Goal: Transaction & Acquisition: Download file/media

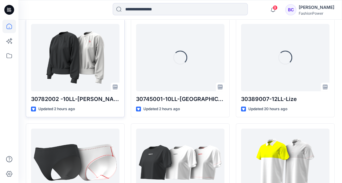
scroll to position [204, 0]
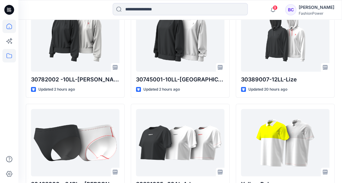
click at [7, 60] on icon at bounding box center [9, 56] width 14 height 14
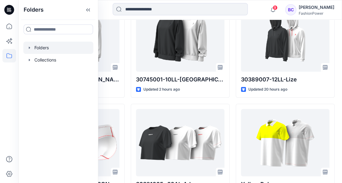
click at [28, 45] on div at bounding box center [58, 48] width 70 height 12
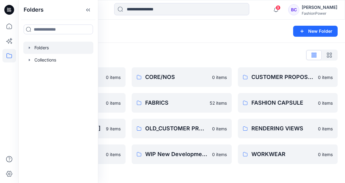
click at [29, 48] on icon "button" at bounding box center [29, 48] width 1 height 2
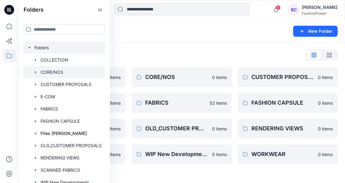
click at [36, 71] on icon "button" at bounding box center [35, 72] width 5 height 5
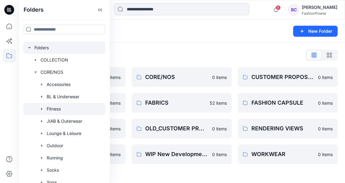
click at [40, 109] on icon "button" at bounding box center [41, 109] width 5 height 5
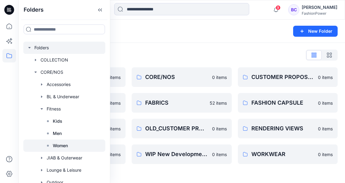
click at [55, 143] on p "Women" at bounding box center [60, 145] width 15 height 7
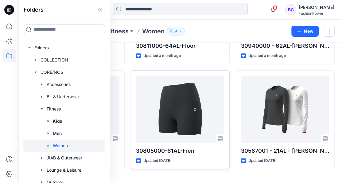
scroll to position [328, 0]
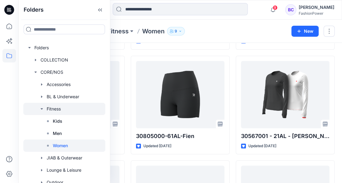
click at [41, 110] on icon "button" at bounding box center [41, 109] width 5 height 5
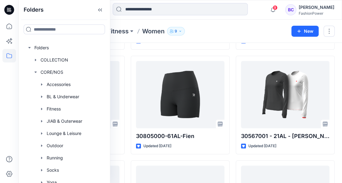
click at [224, 49] on div "30812000 - 60AL- Faya Updated a month ago 30803000- 64AL-Fia Updated a month ag…" at bounding box center [180, 157] width 99 height 835
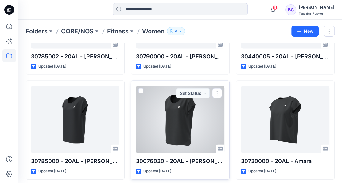
scroll to position [830, 0]
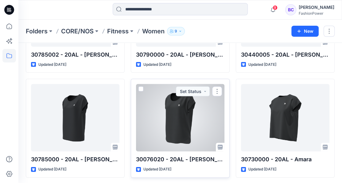
click at [169, 119] on div at bounding box center [180, 118] width 88 height 68
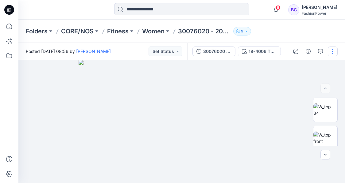
click at [213, 48] on button "30076020 - 20AL - [PERSON_NAME]" at bounding box center [213, 52] width 43 height 10
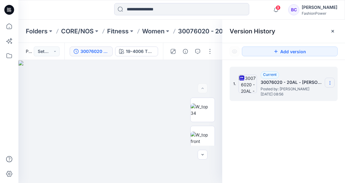
click at [325, 85] on section at bounding box center [330, 83] width 10 height 10
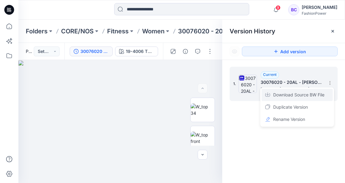
click at [311, 98] on span "Download Source BW File" at bounding box center [298, 94] width 51 height 7
